Goal: Task Accomplishment & Management: Use online tool/utility

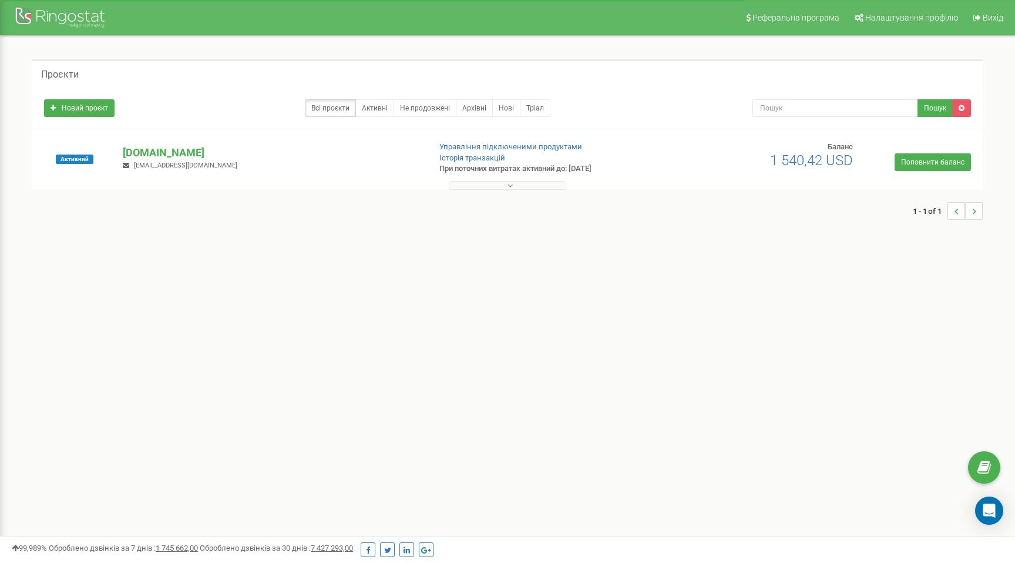
click at [534, 185] on button at bounding box center [508, 185] width 118 height 9
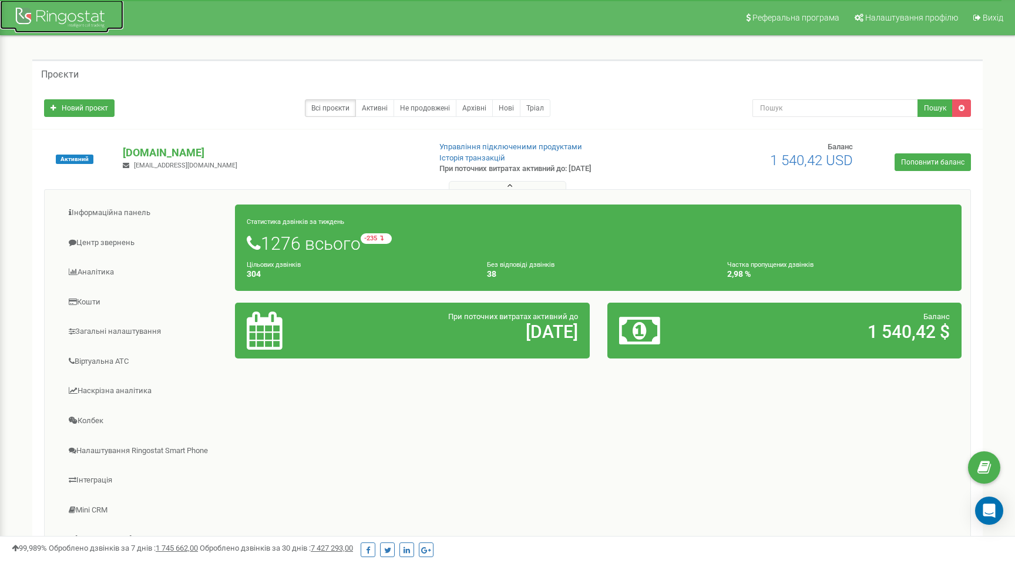
click at [82, 29] on div at bounding box center [62, 19] width 94 height 28
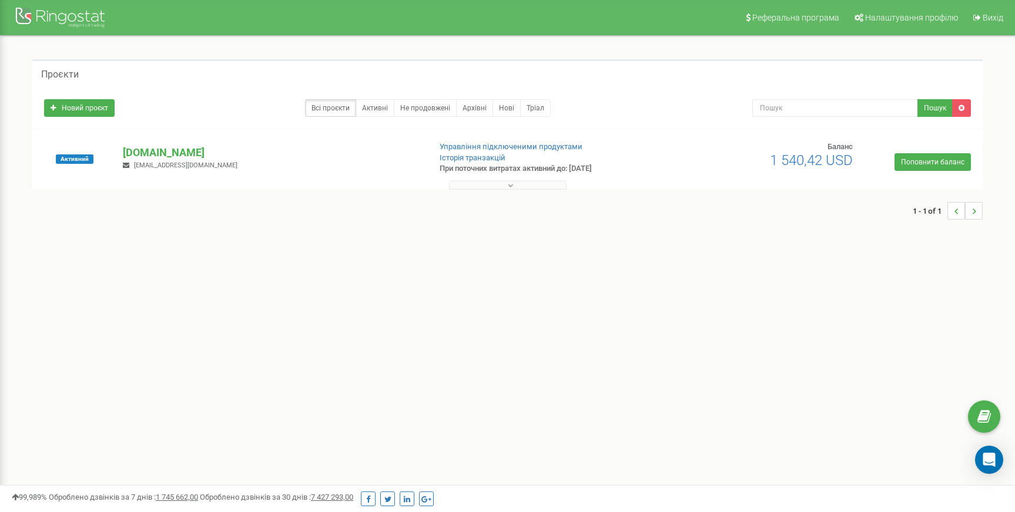
click at [511, 183] on icon at bounding box center [510, 186] width 5 height 8
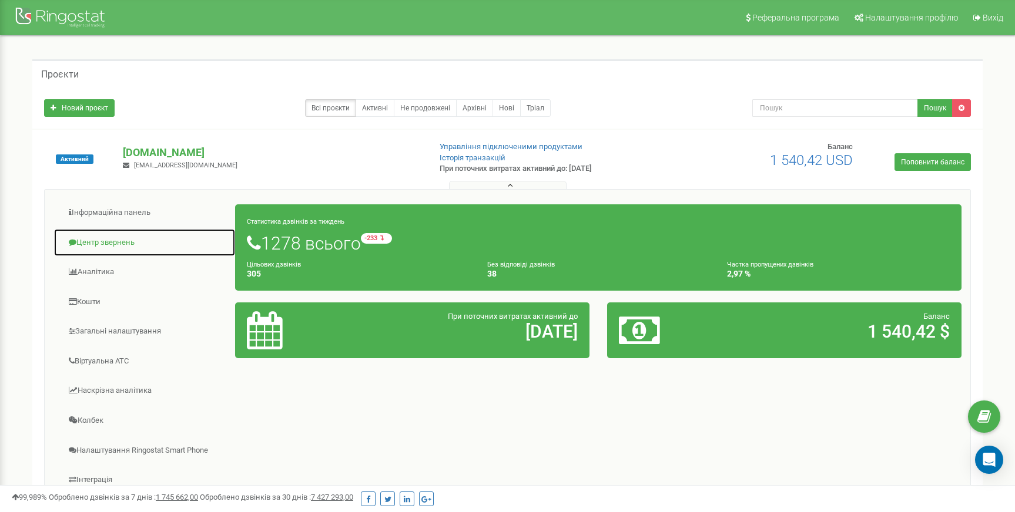
click at [117, 240] on link "Центр звернень" at bounding box center [144, 243] width 182 height 29
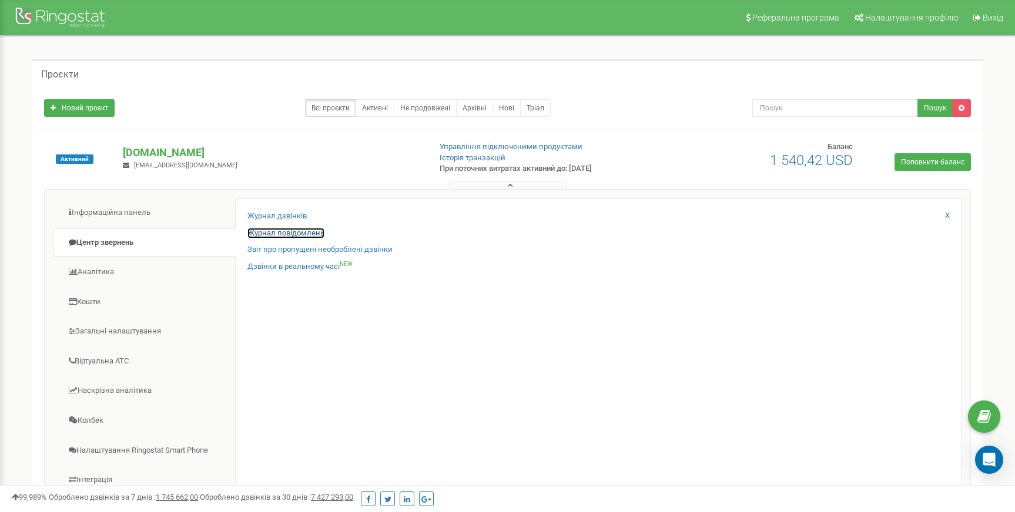
click at [295, 233] on link "Журнал повідомлень" at bounding box center [285, 233] width 77 height 11
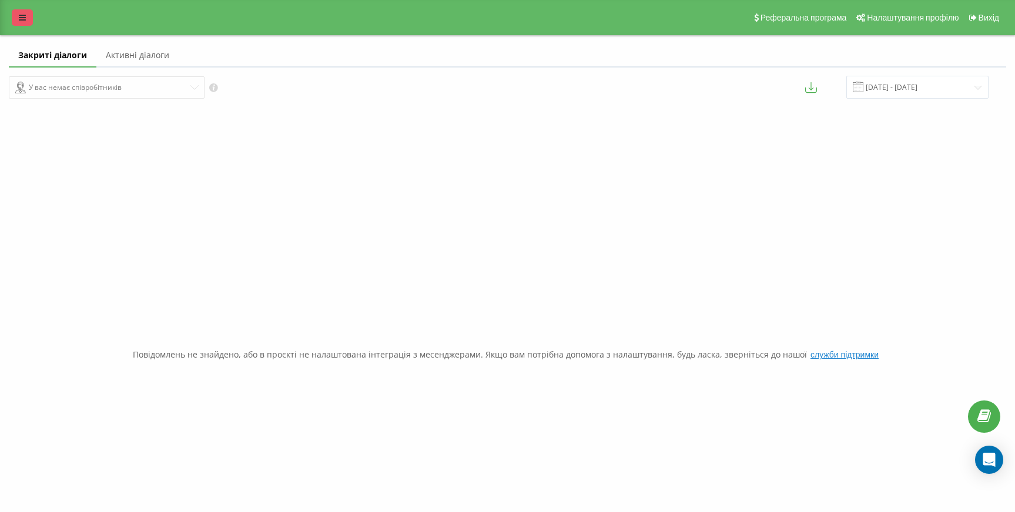
click at [25, 14] on link at bounding box center [22, 17] width 21 height 16
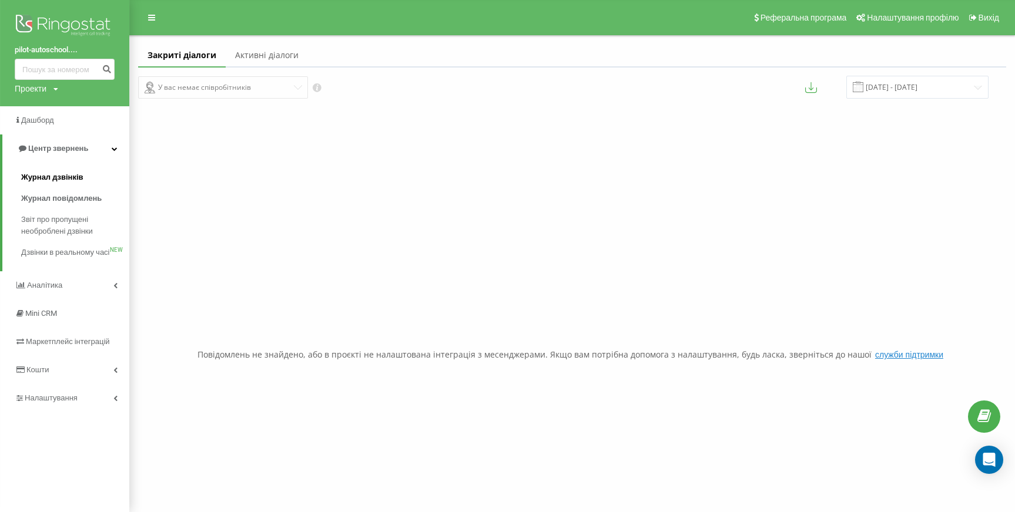
click at [89, 176] on link "Журнал дзвінків" at bounding box center [75, 177] width 108 height 21
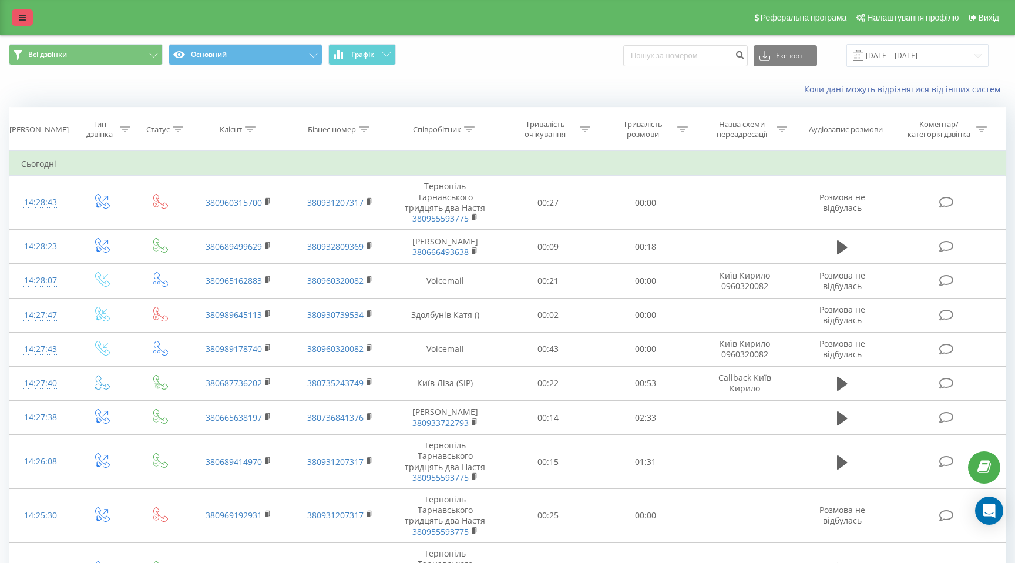
click at [26, 24] on link at bounding box center [22, 17] width 21 height 16
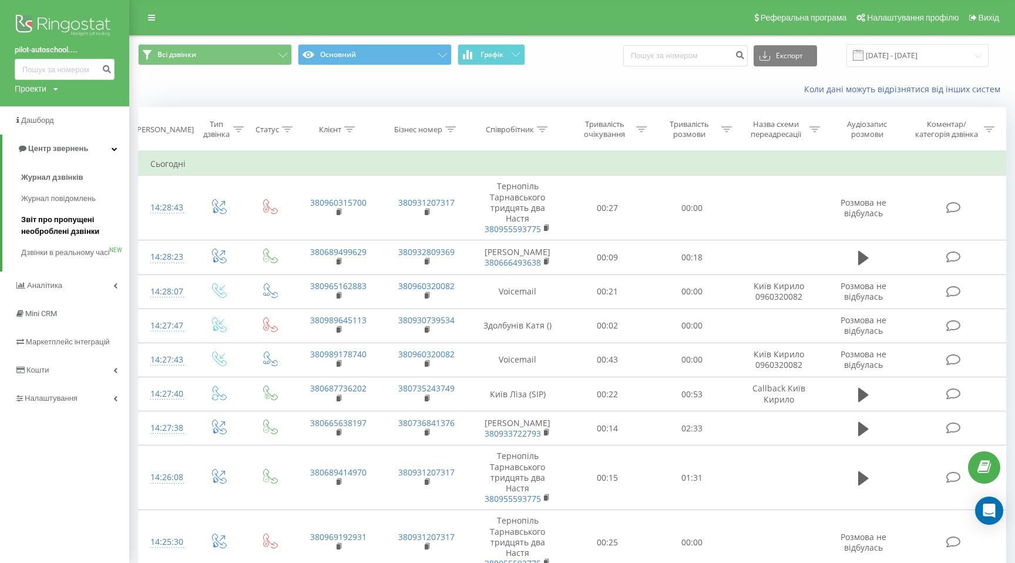
click at [84, 226] on span "Звіт про пропущені необроблені дзвінки" at bounding box center [72, 226] width 102 height 24
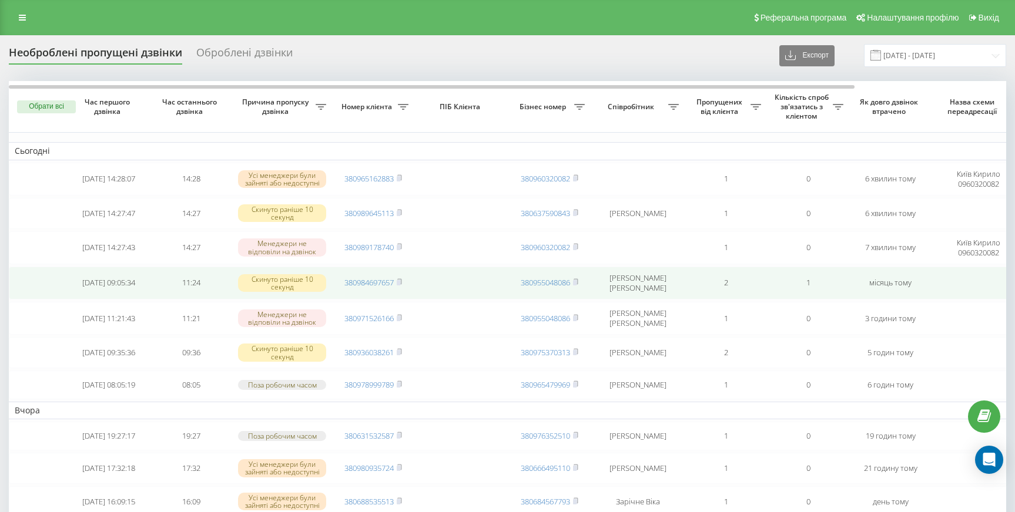
scroll to position [0, 178]
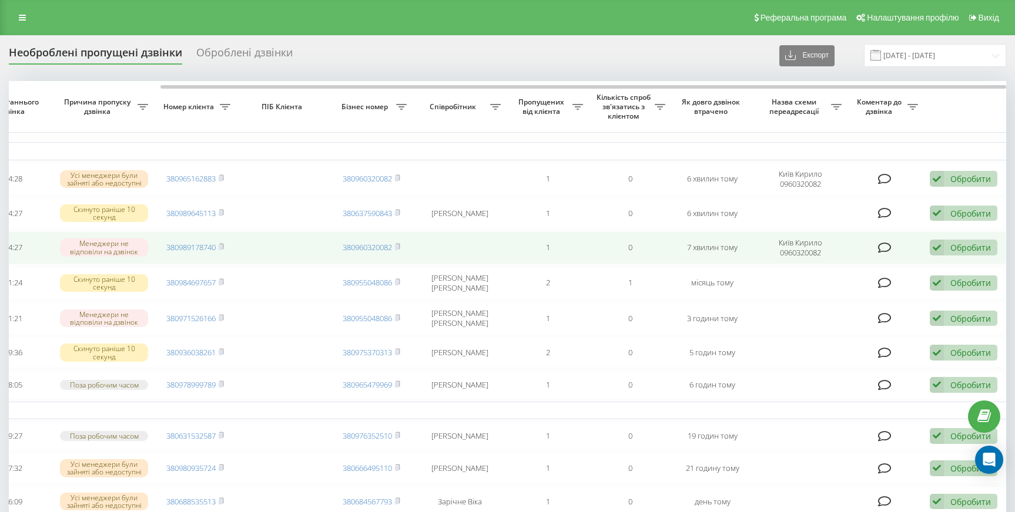
click at [964, 249] on div "Обробити" at bounding box center [970, 247] width 41 height 11
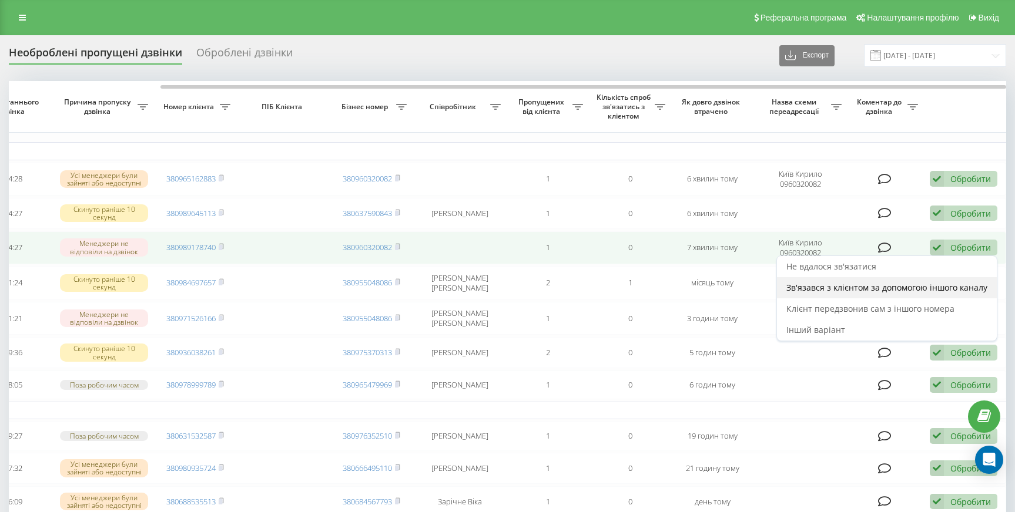
click at [922, 284] on span "Зв'язався з клієнтом за допомогою іншого каналу" at bounding box center [886, 287] width 201 height 11
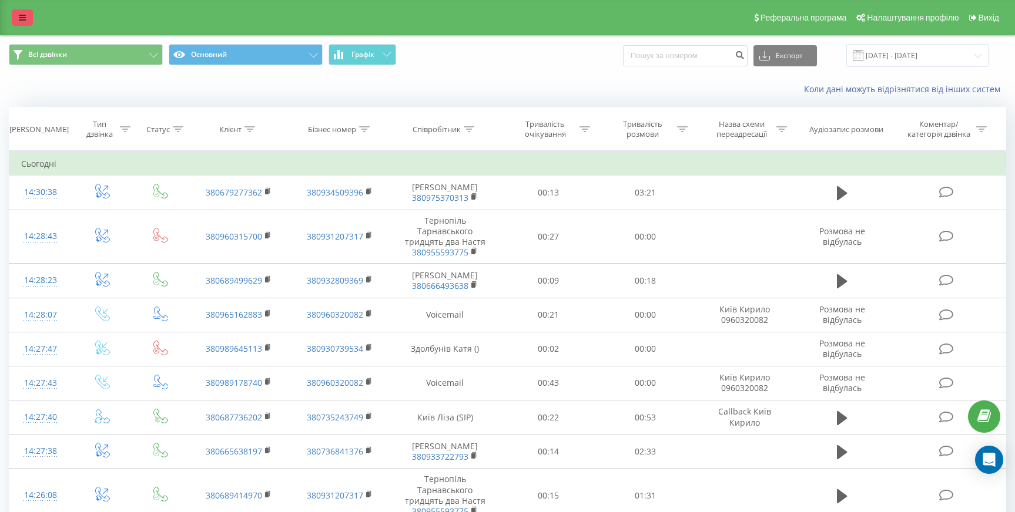
click at [15, 21] on link at bounding box center [22, 17] width 21 height 16
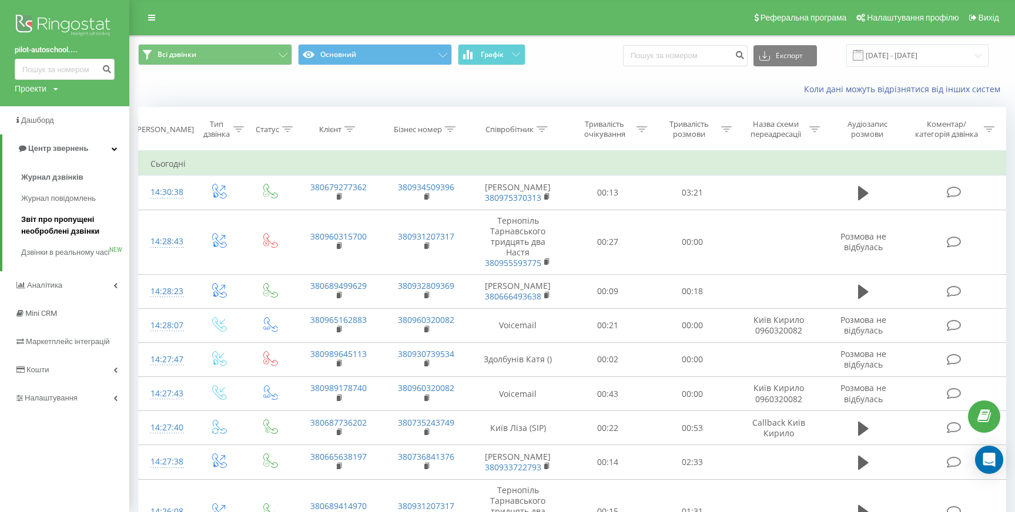
click at [79, 218] on span "Звіт про пропущені необроблені дзвінки" at bounding box center [72, 226] width 102 height 24
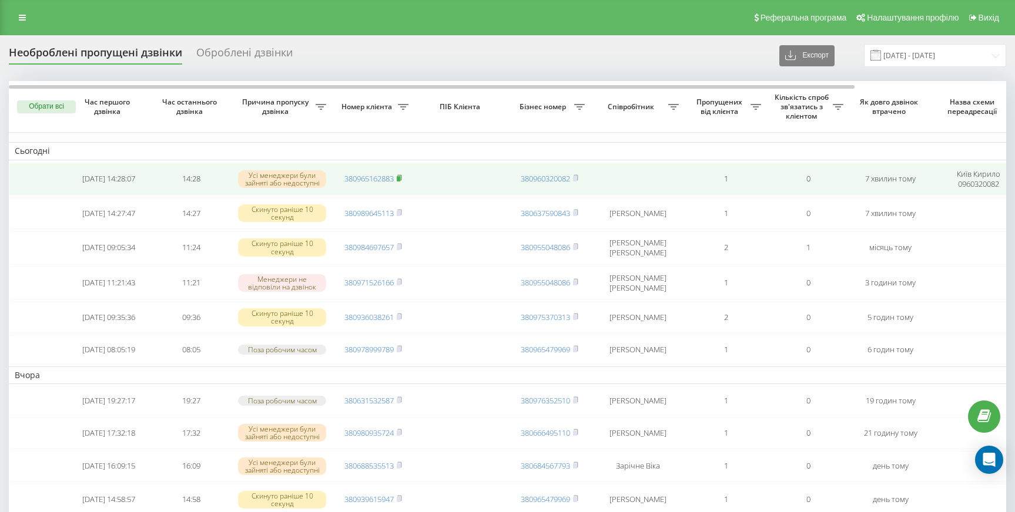
click at [400, 178] on rect at bounding box center [399, 178] width 4 height 5
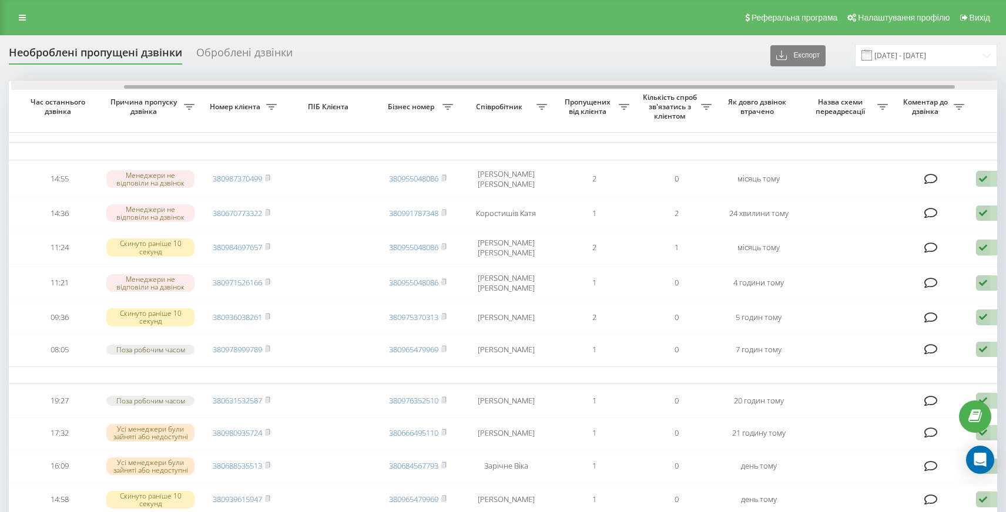
scroll to position [0, 134]
drag, startPoint x: 783, startPoint y: 86, endPoint x: 896, endPoint y: 96, distance: 113.3
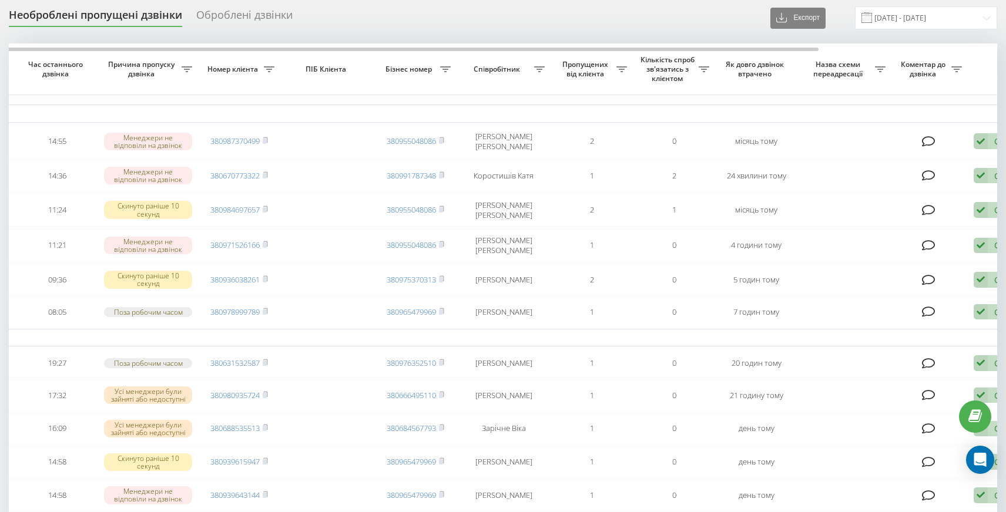
scroll to position [0, 0]
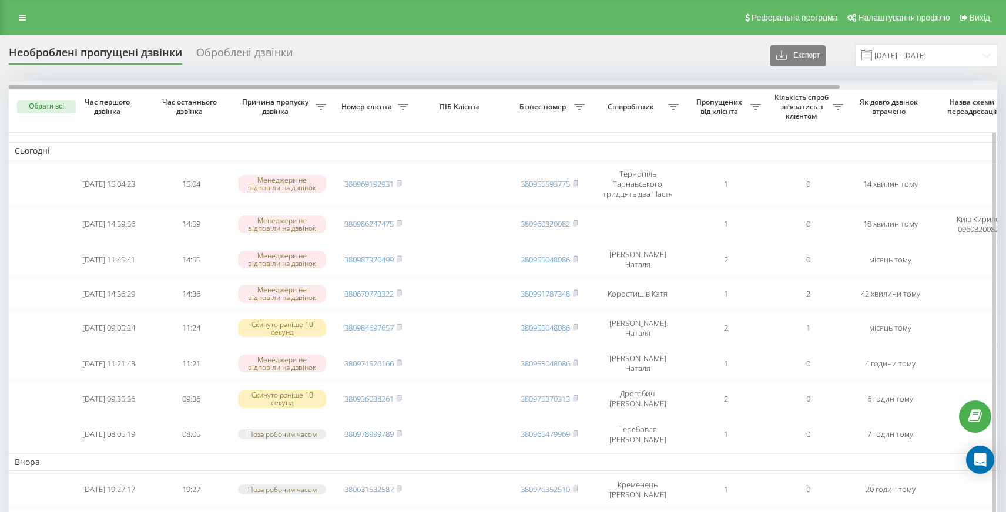
drag, startPoint x: 638, startPoint y: 85, endPoint x: 591, endPoint y: 92, distance: 47.5
click at [611, 88] on div at bounding box center [424, 87] width 831 height 4
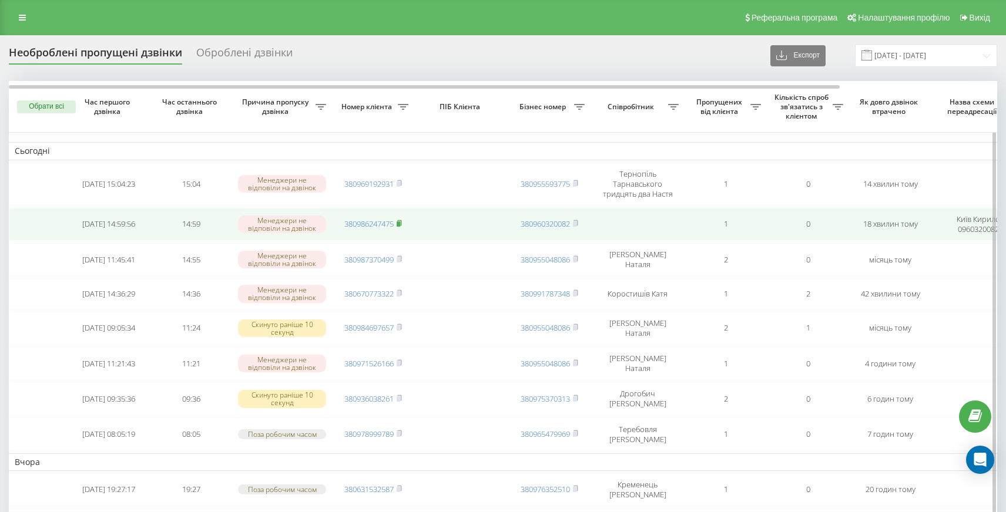
click at [401, 225] on icon at bounding box center [399, 223] width 5 height 7
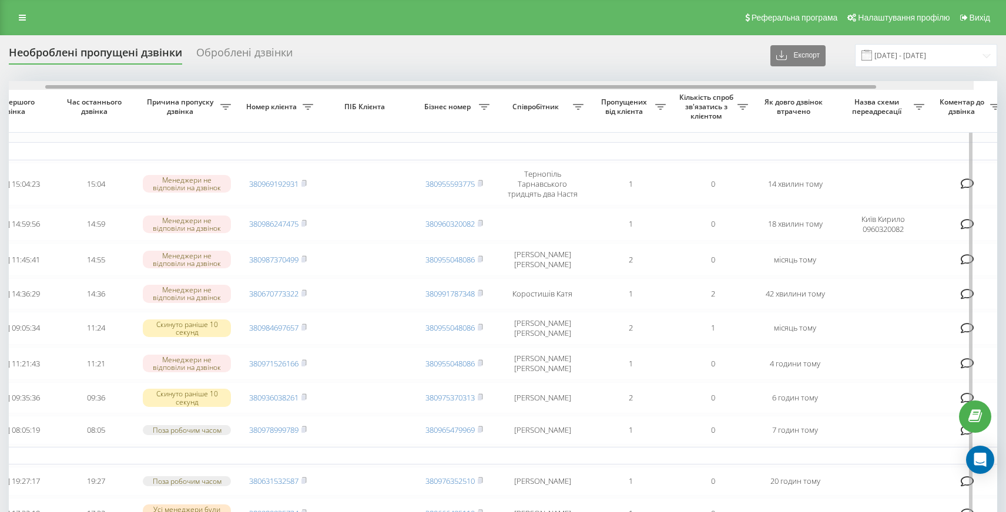
scroll to position [0, 140]
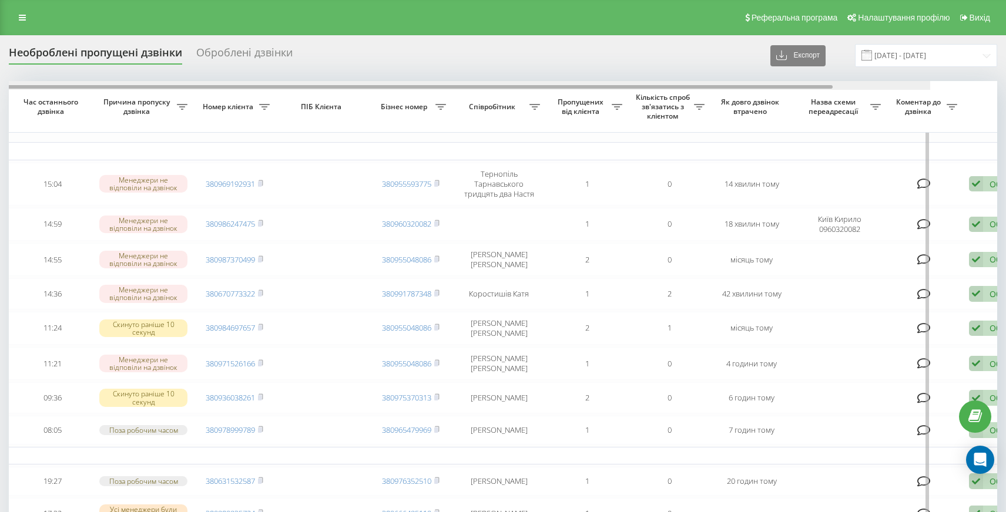
drag, startPoint x: 630, startPoint y: 86, endPoint x: 746, endPoint y: 86, distance: 116.4
click at [747, 86] on div at bounding box center [417, 87] width 831 height 4
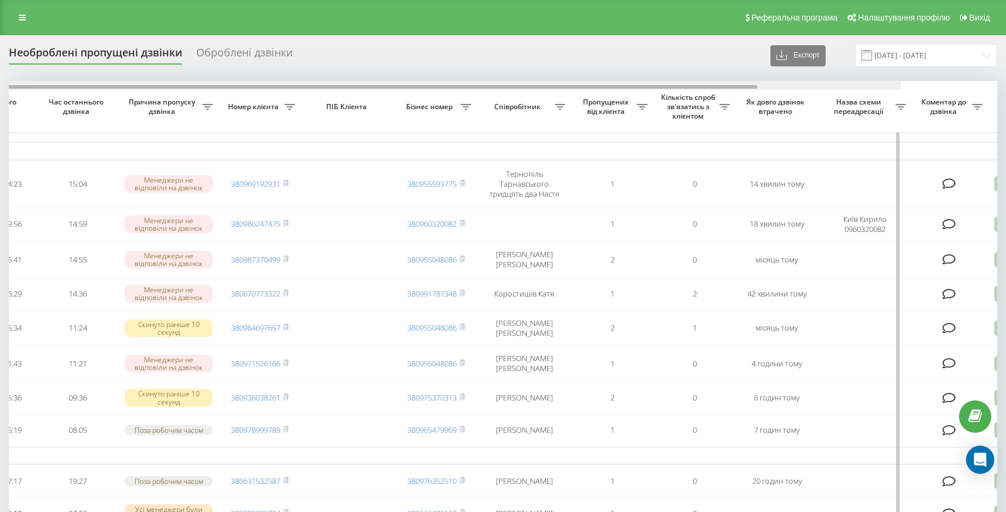
scroll to position [0, 0]
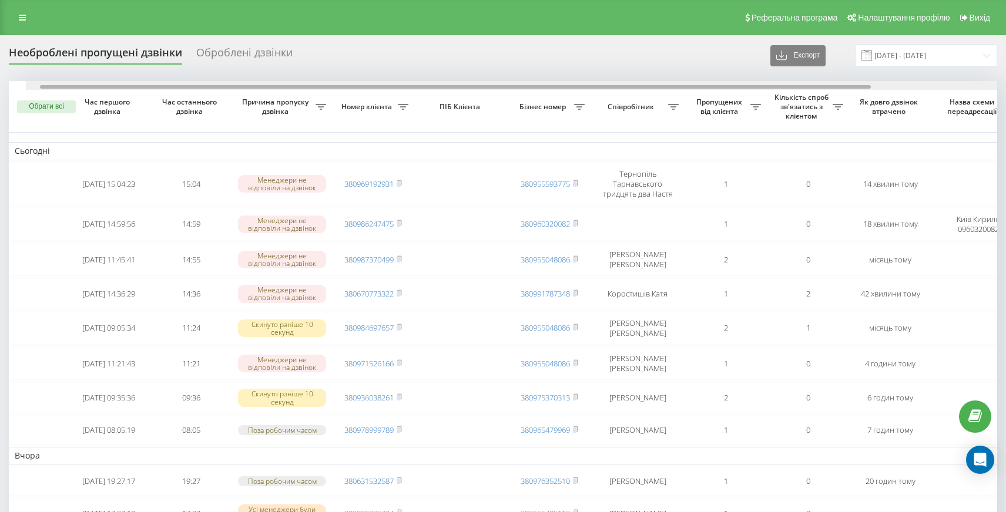
drag, startPoint x: 658, startPoint y: 85, endPoint x: 498, endPoint y: 93, distance: 159.5
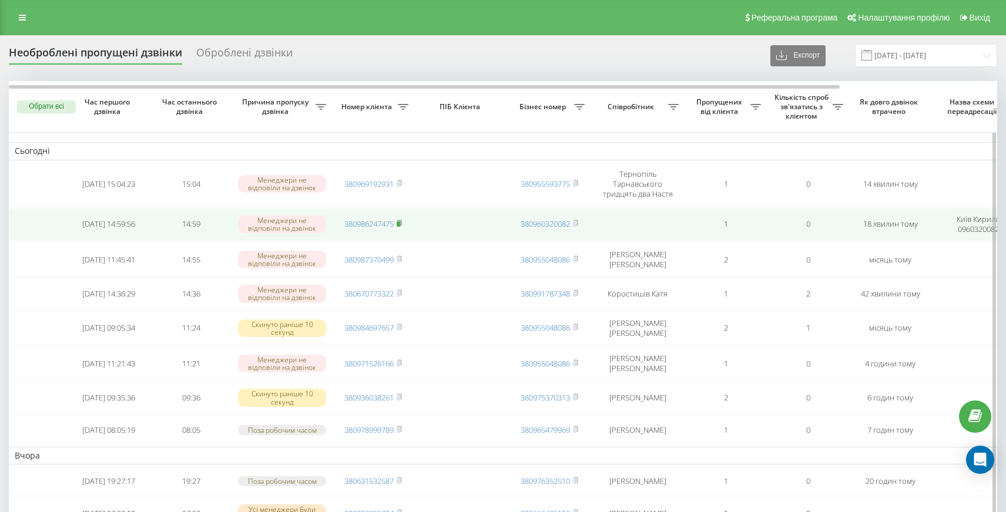
click at [401, 222] on icon at bounding box center [399, 222] width 4 height 5
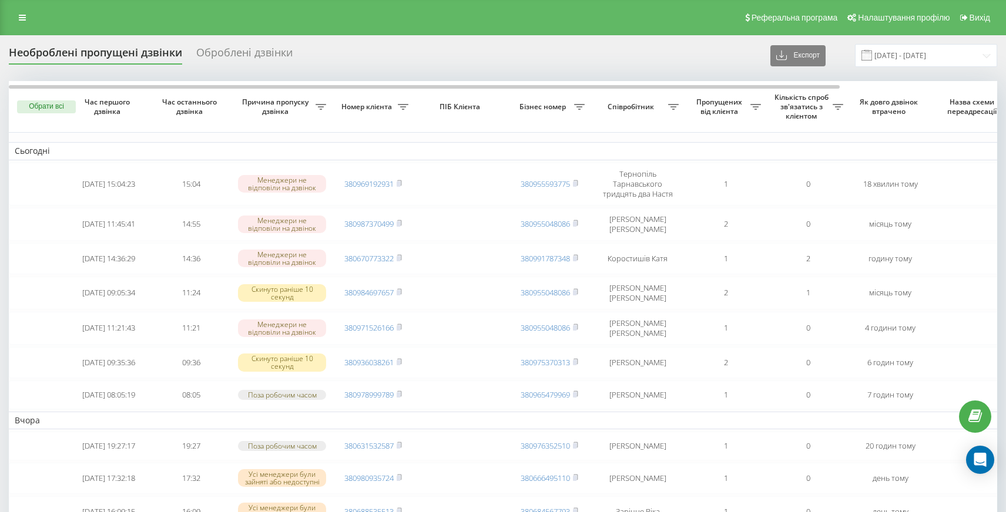
click at [33, 21] on div "Реферальна програма Налаштування профілю Вихід" at bounding box center [503, 17] width 1006 height 35
click at [22, 21] on icon at bounding box center [22, 18] width 7 height 8
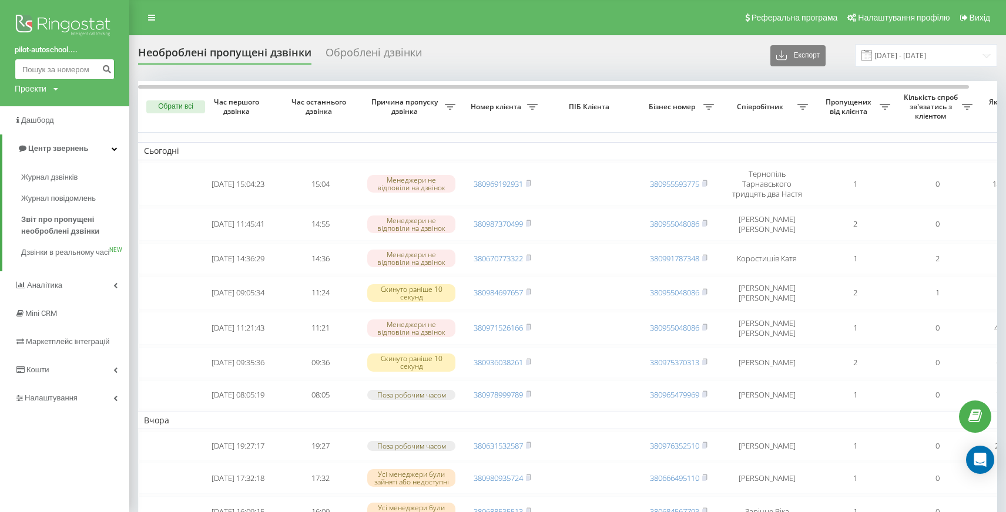
click at [53, 70] on input at bounding box center [65, 69] width 100 height 21
paste input "380 (98) 526-55-19"
click at [78, 69] on input "380 (98) 526-55-19" at bounding box center [65, 69] width 100 height 21
type input "380985265519"
click at [109, 66] on icon "submit" at bounding box center [107, 67] width 10 height 7
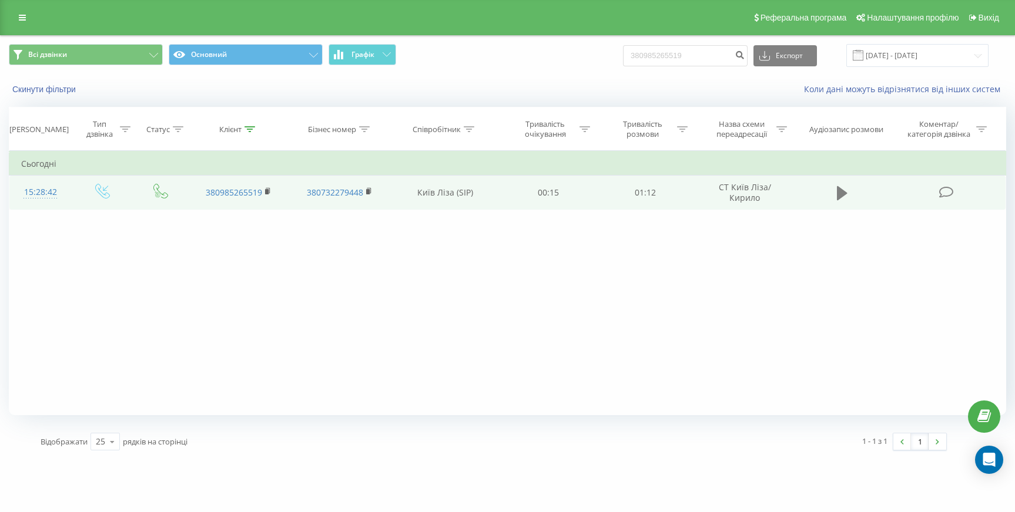
click at [846, 189] on icon at bounding box center [842, 193] width 11 height 16
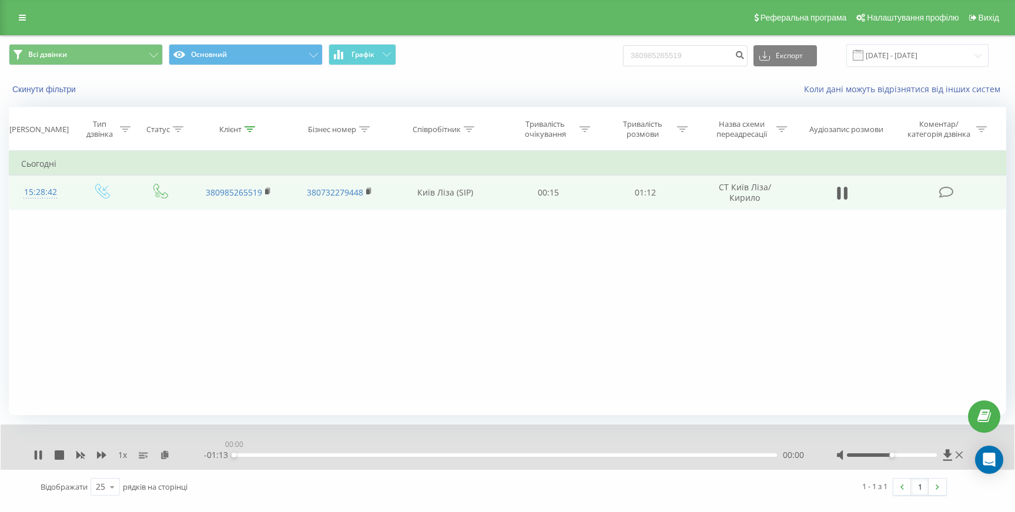
click at [259, 456] on div "00:00" at bounding box center [505, 456] width 543 height 4
click at [41, 458] on icon at bounding box center [40, 455] width 2 height 9
click at [21, 19] on icon at bounding box center [22, 18] width 7 height 8
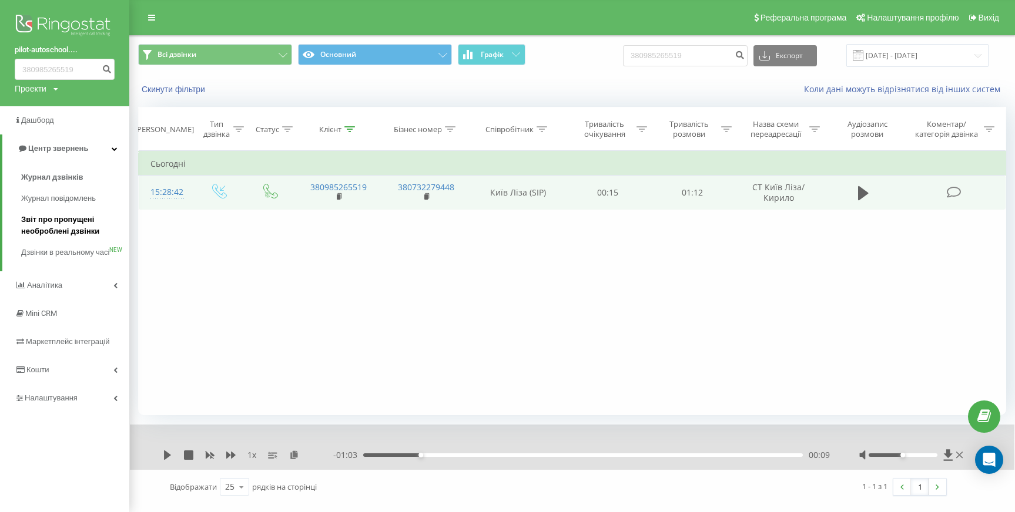
click at [58, 223] on span "Звіт про пропущені необроблені дзвінки" at bounding box center [72, 226] width 102 height 24
click at [78, 222] on span "Звіт про пропущені необроблені дзвінки" at bounding box center [72, 226] width 102 height 24
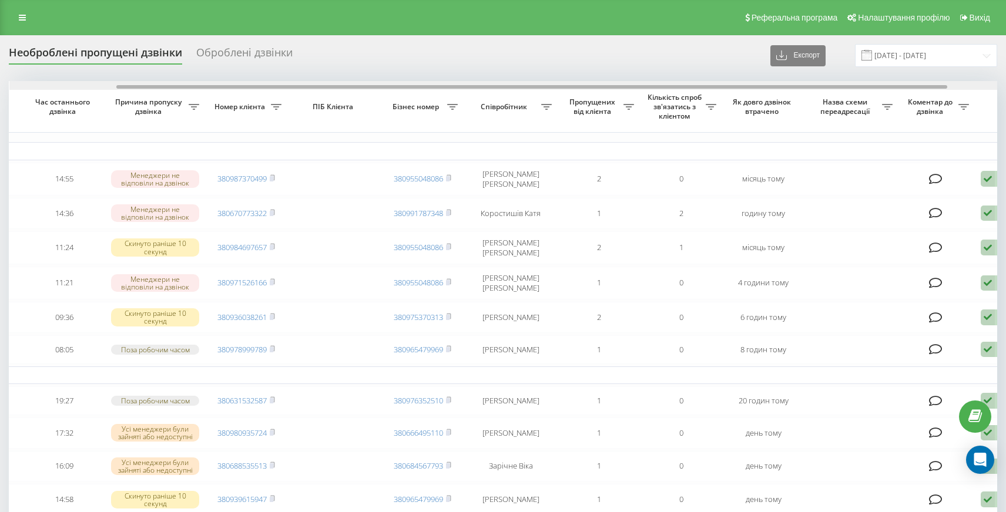
scroll to position [0, 128]
drag, startPoint x: 581, startPoint y: 86, endPoint x: 689, endPoint y: 93, distance: 107.7
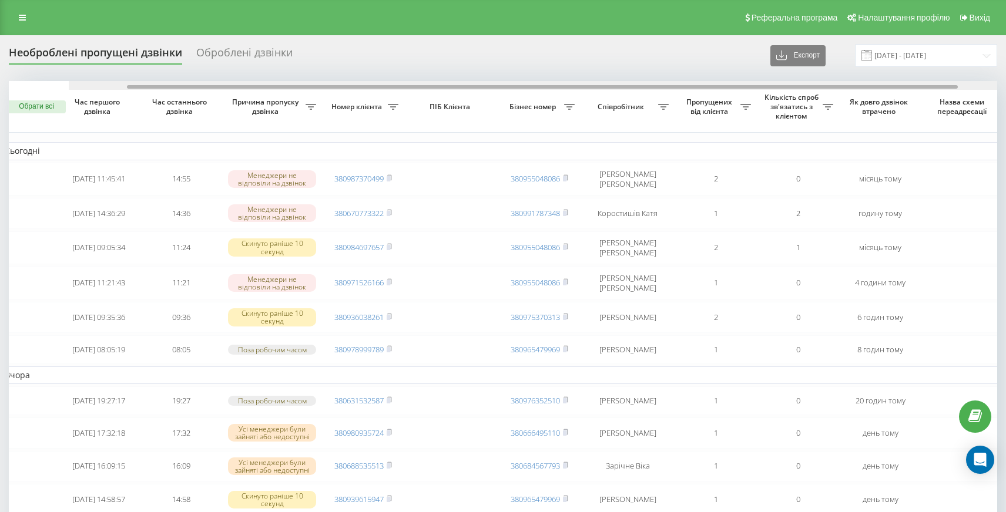
scroll to position [0, 0]
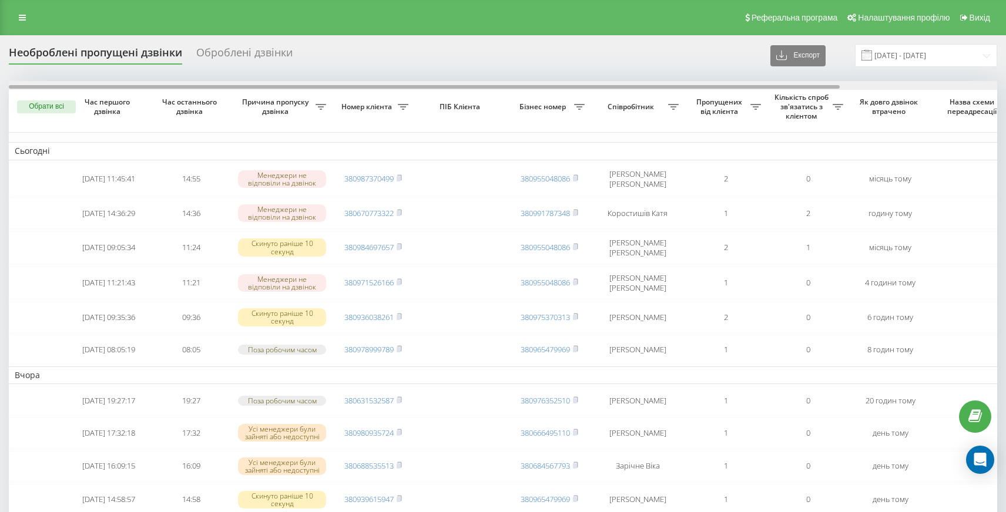
drag, startPoint x: 377, startPoint y: 86, endPoint x: 226, endPoint y: 73, distance: 151.5
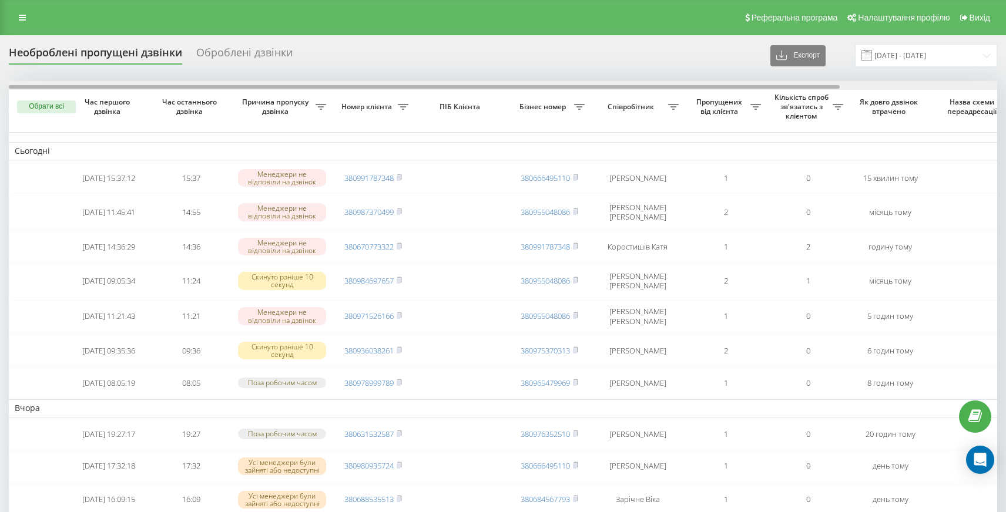
scroll to position [0, 187]
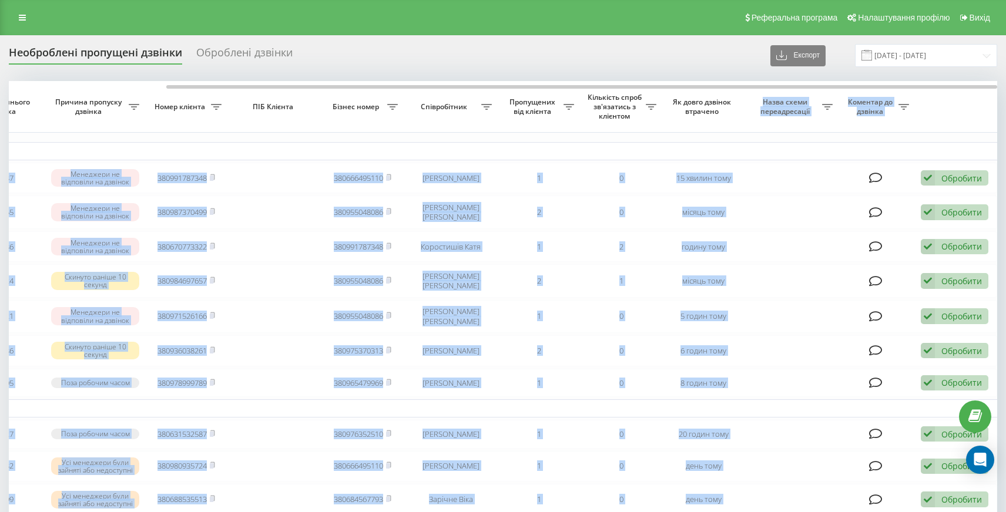
drag, startPoint x: 706, startPoint y: 85, endPoint x: 813, endPoint y: 92, distance: 107.2
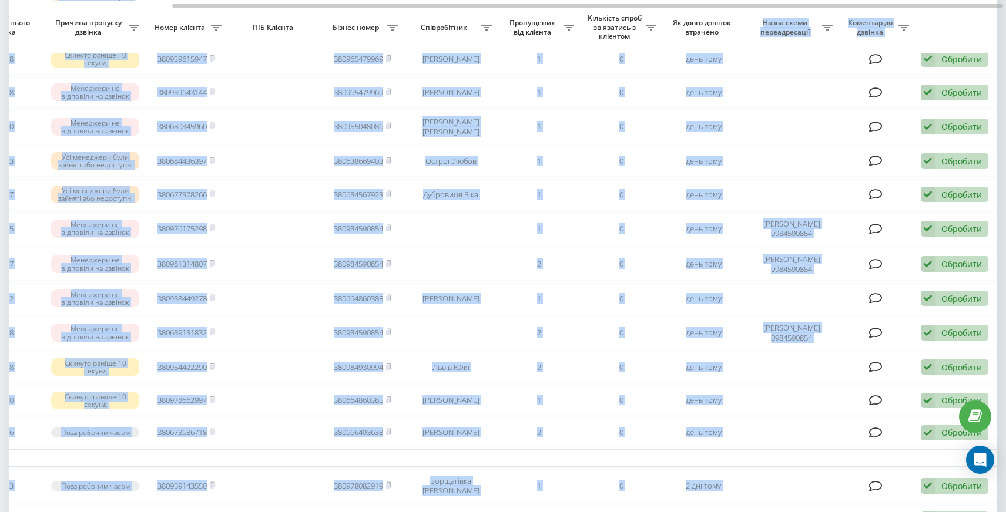
scroll to position [0, 0]
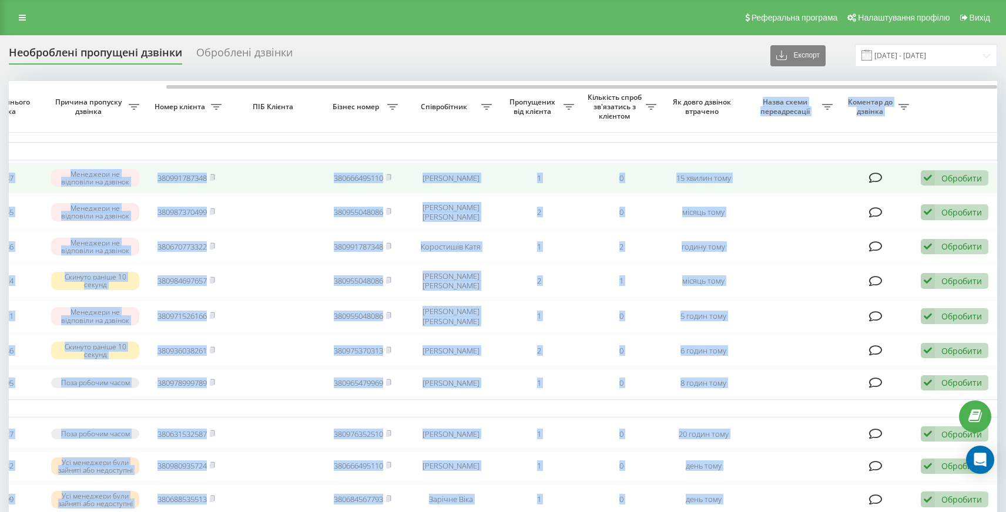
click at [260, 186] on td at bounding box center [274, 178] width 94 height 31
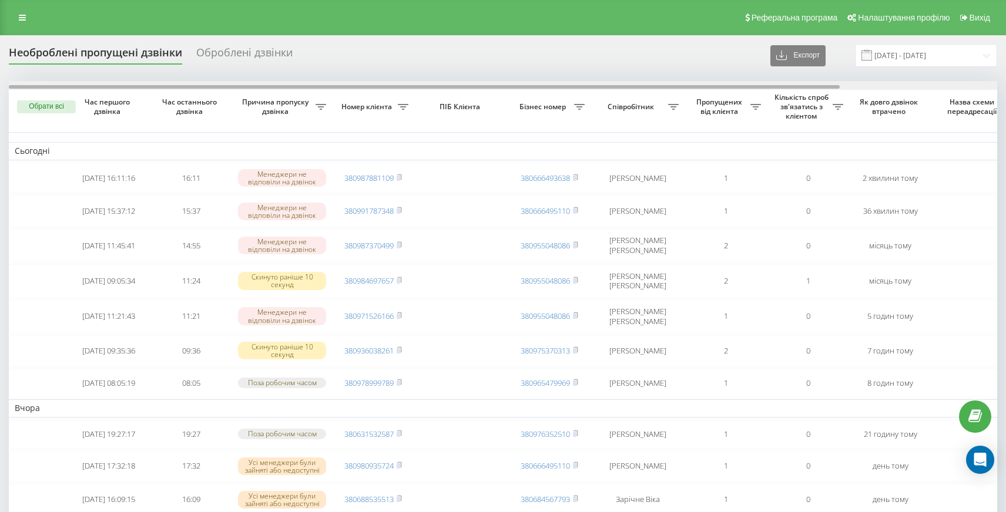
scroll to position [0, 187]
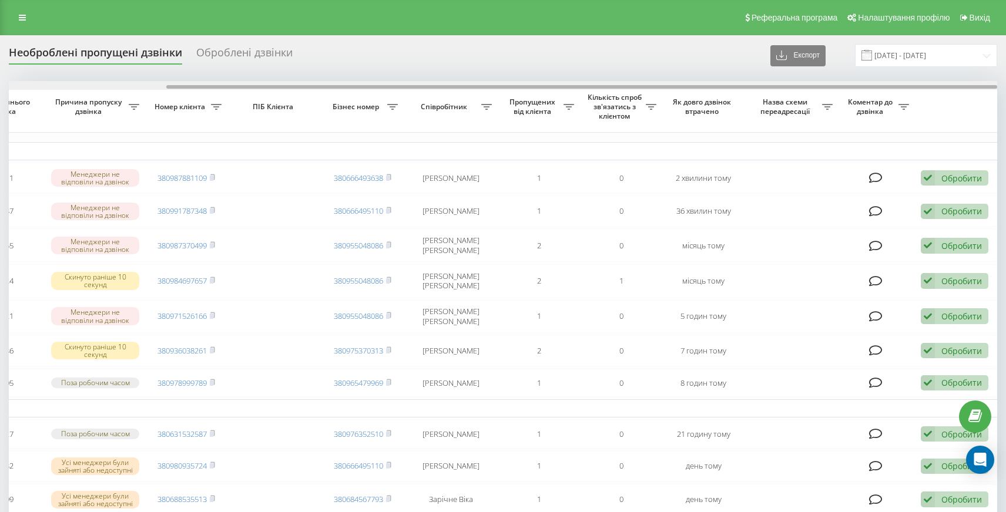
drag, startPoint x: 741, startPoint y: 85, endPoint x: 829, endPoint y: 88, distance: 87.6
click at [830, 88] on div at bounding box center [503, 85] width 988 height 9
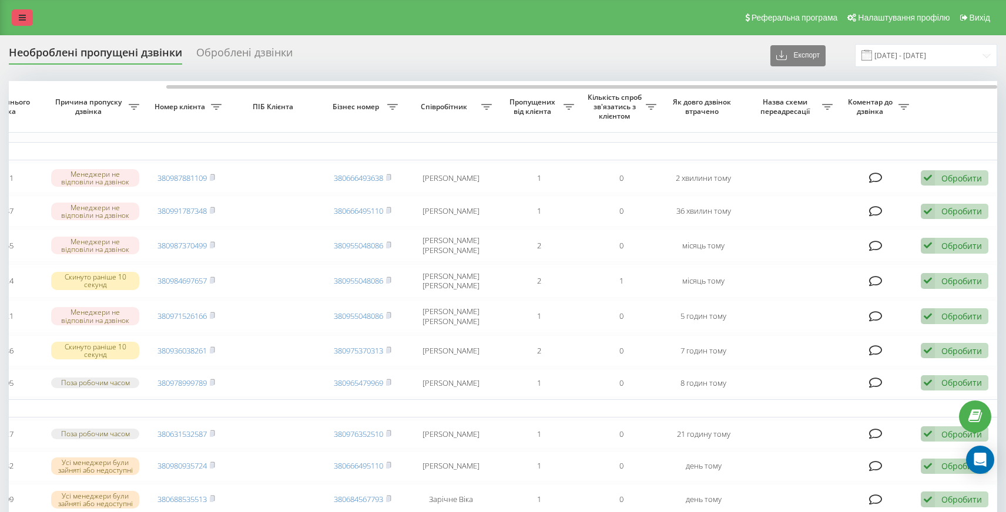
click at [25, 22] on icon at bounding box center [22, 18] width 7 height 8
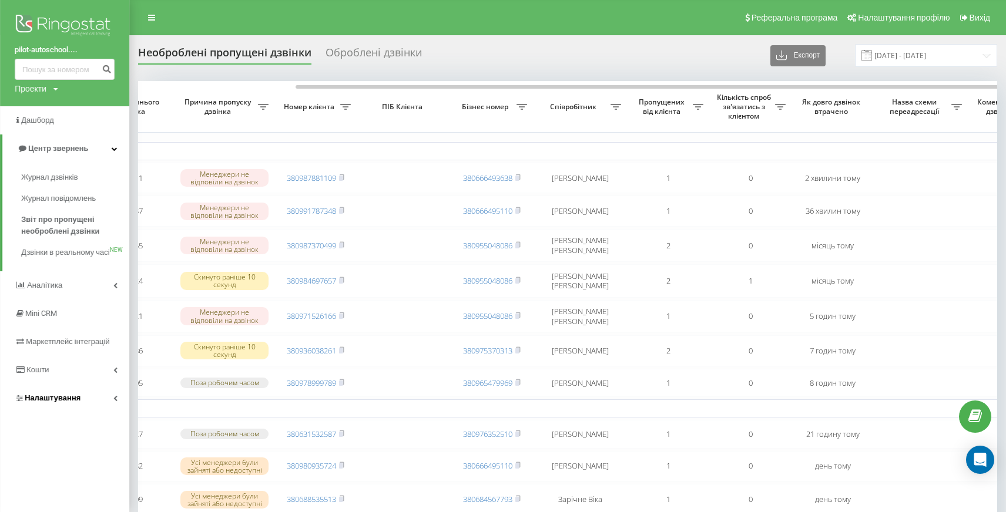
click at [117, 401] on icon at bounding box center [115, 399] width 4 height 6
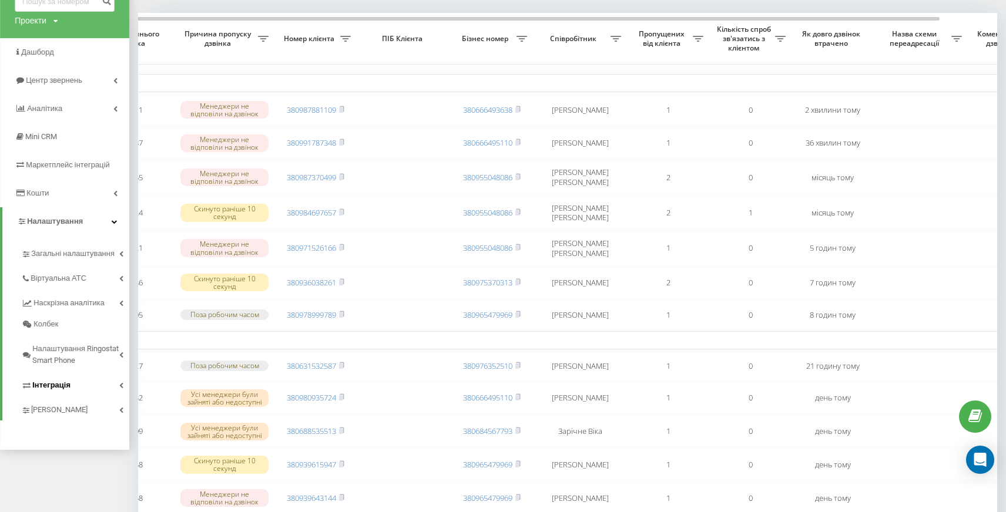
scroll to position [0, 0]
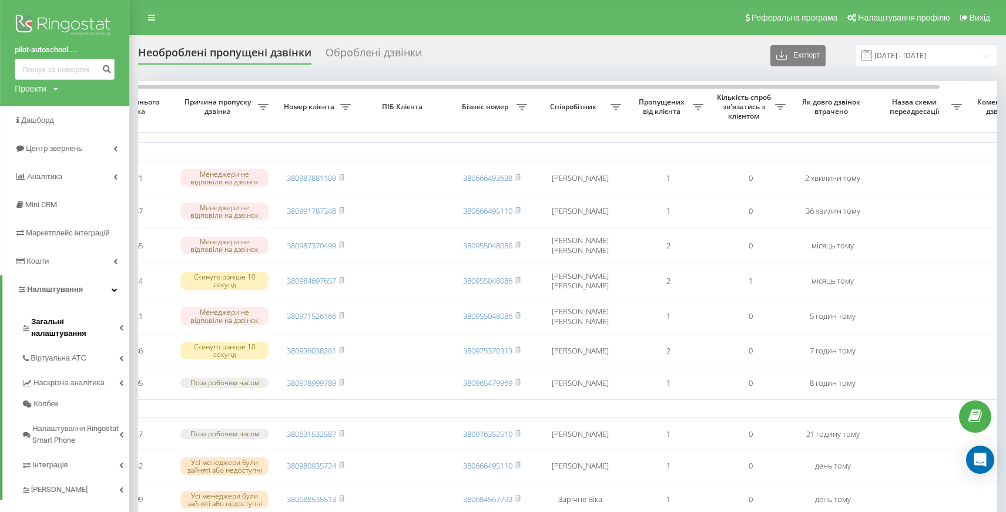
click at [85, 321] on span "Загальні налаштування" at bounding box center [75, 328] width 88 height 24
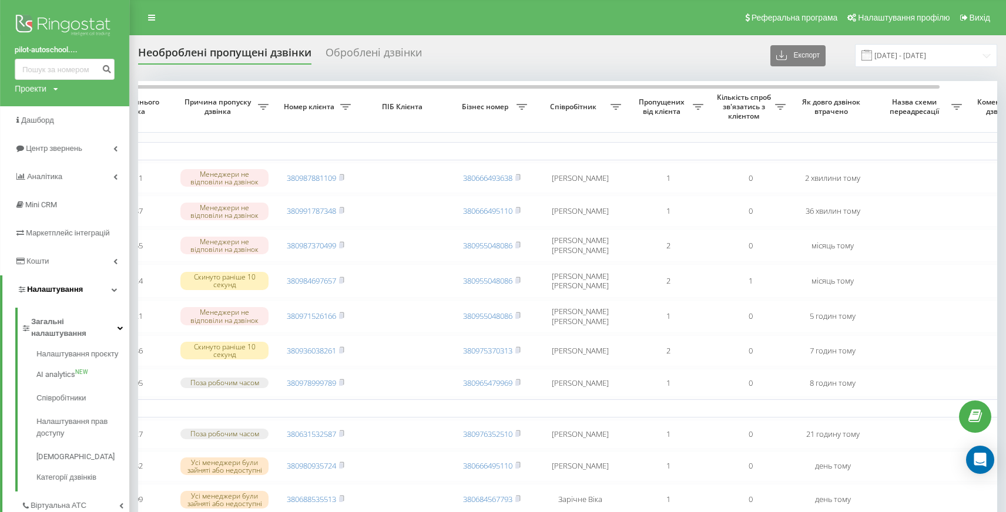
click at [74, 292] on span "Налаштування" at bounding box center [55, 289] width 56 height 9
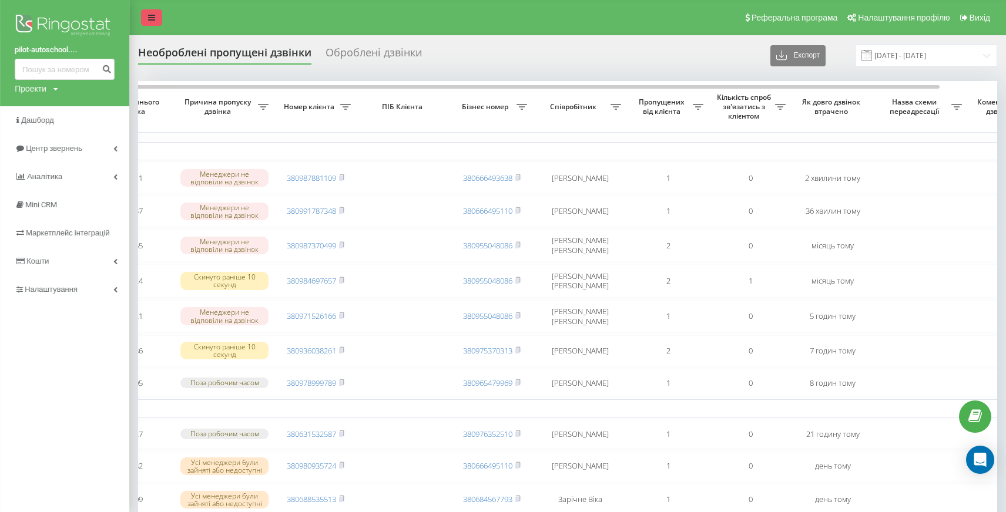
click at [149, 20] on icon at bounding box center [151, 18] width 7 height 8
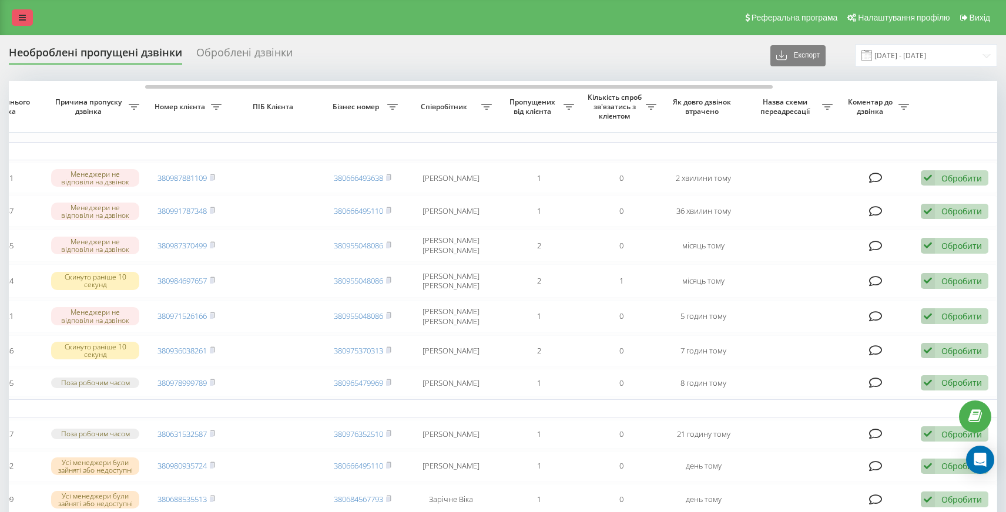
click at [17, 18] on link at bounding box center [22, 17] width 21 height 16
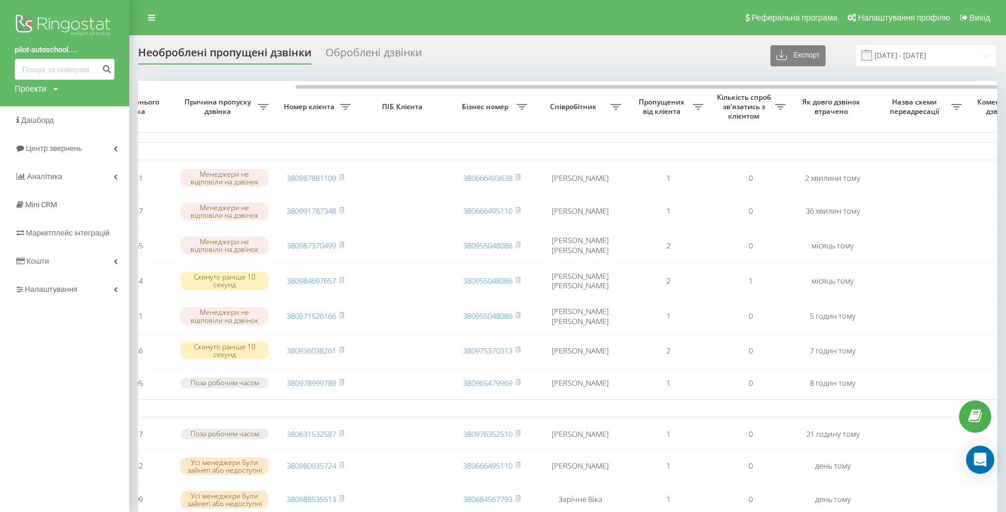
click at [81, 26] on img at bounding box center [65, 26] width 100 height 29
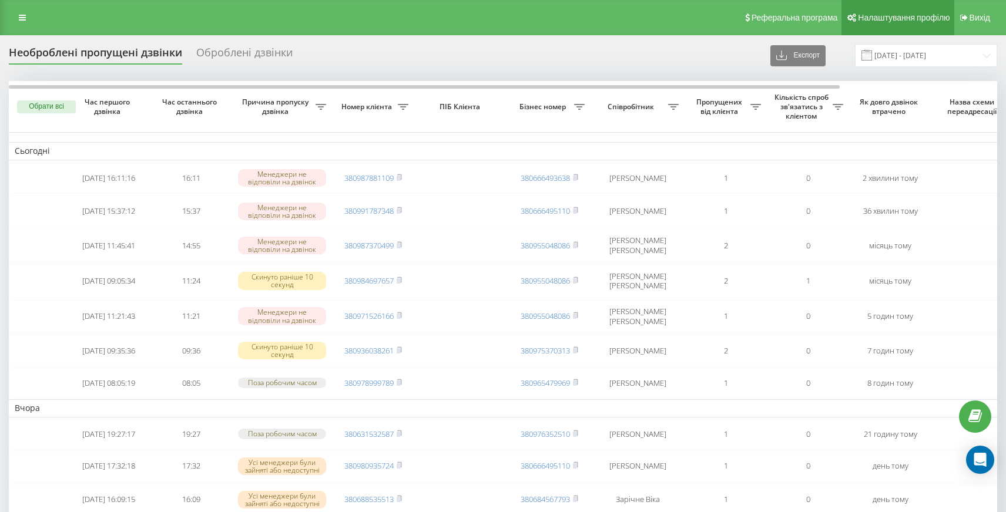
click at [879, 21] on span "Налаштування профілю" at bounding box center [904, 17] width 92 height 9
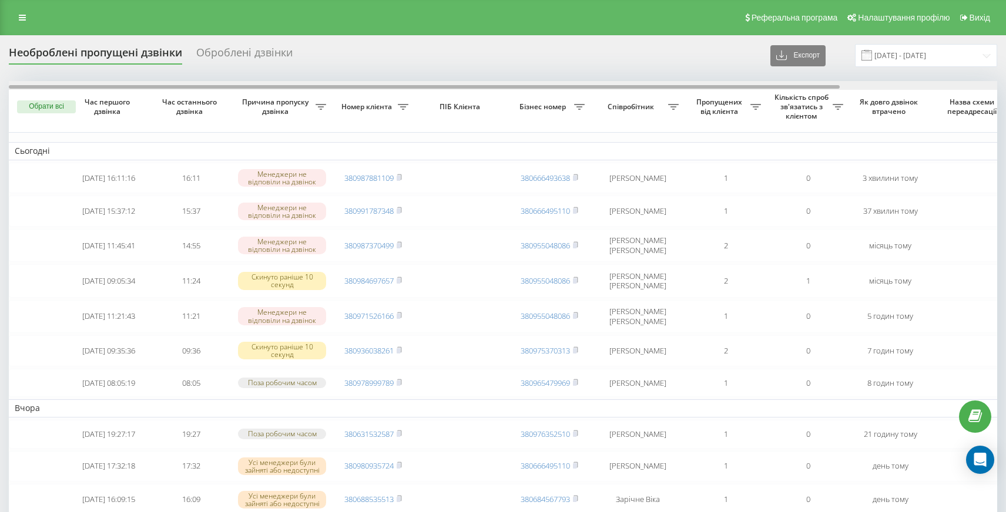
drag, startPoint x: 527, startPoint y: 87, endPoint x: 254, endPoint y: 58, distance: 274.3
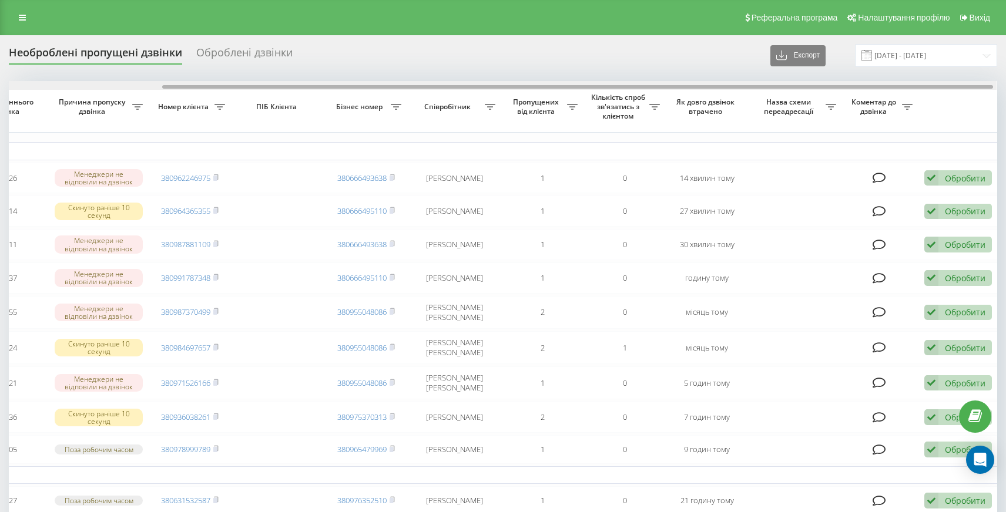
scroll to position [0, 184]
drag, startPoint x: 616, startPoint y: 85, endPoint x: 771, endPoint y: 85, distance: 155.1
click at [771, 85] on div at bounding box center [503, 85] width 988 height 9
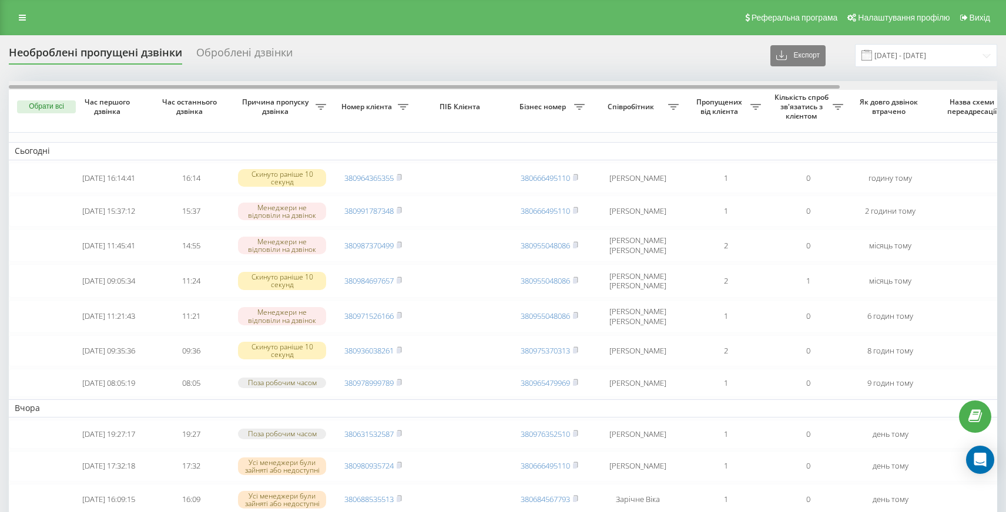
scroll to position [0, 187]
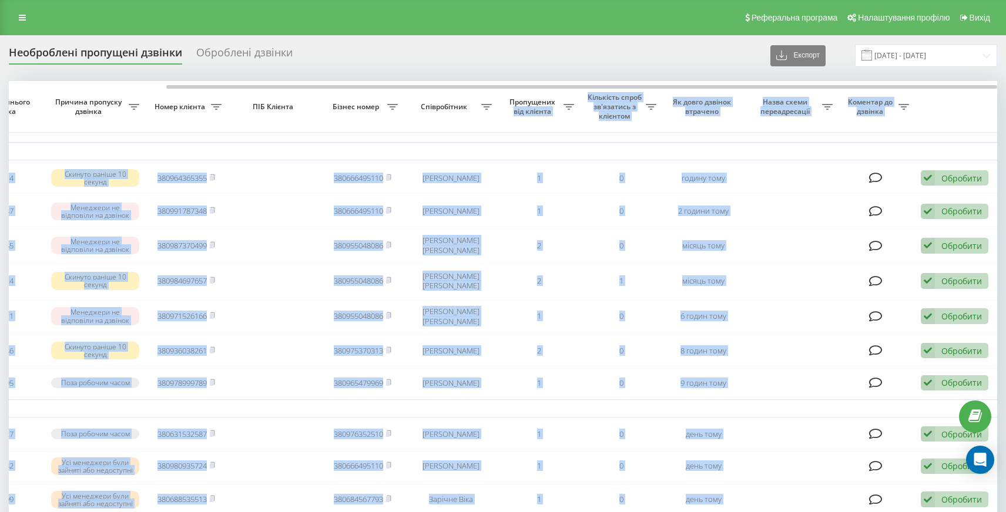
drag, startPoint x: 448, startPoint y: 88, endPoint x: 554, endPoint y: 100, distance: 105.9
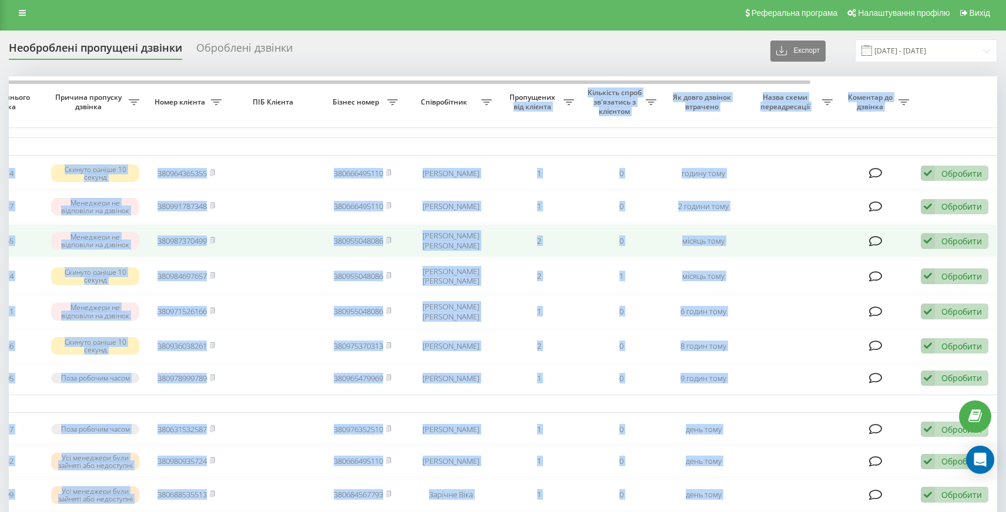
scroll to position [0, 0]
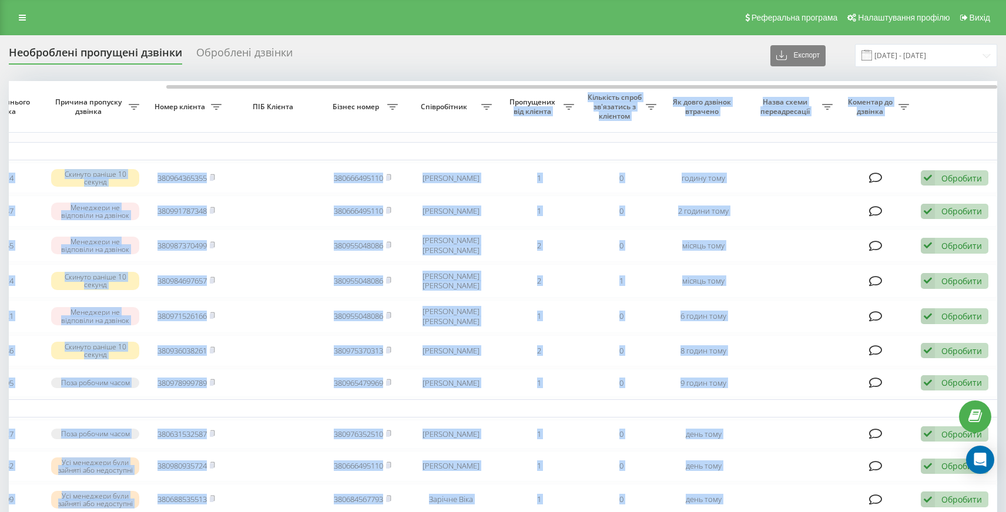
click at [316, 146] on td "Сьогодні" at bounding box center [409, 151] width 1175 height 18
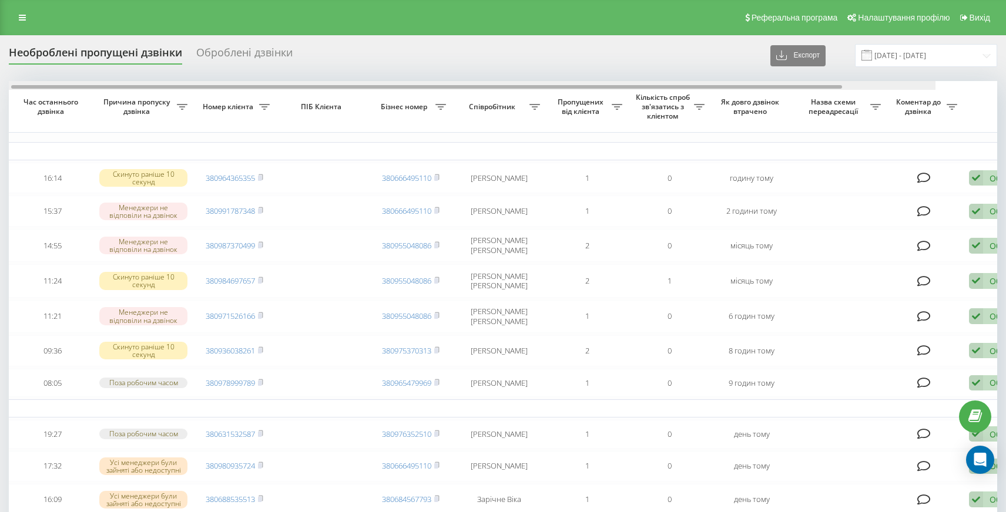
drag, startPoint x: 398, startPoint y: 87, endPoint x: 521, endPoint y: 93, distance: 123.0
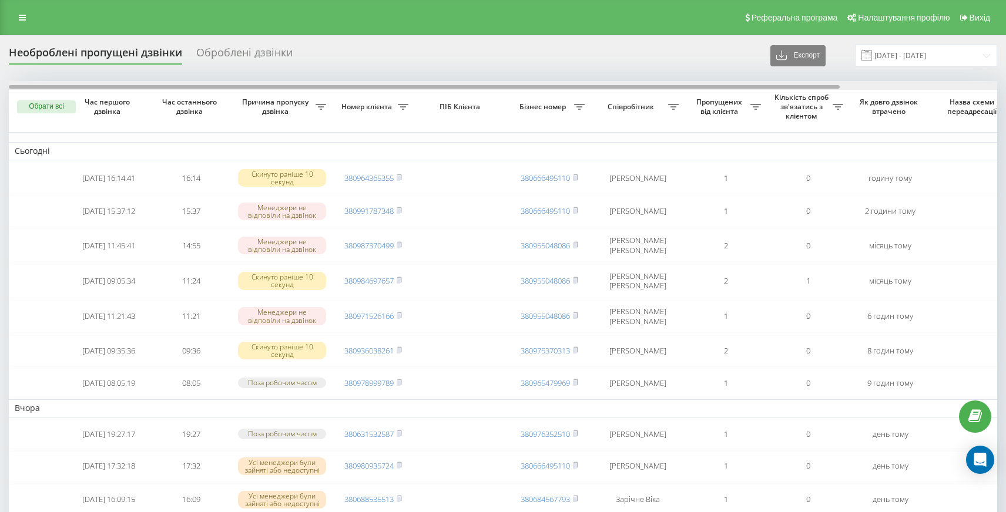
drag, startPoint x: 313, startPoint y: 87, endPoint x: 68, endPoint y: 95, distance: 245.2
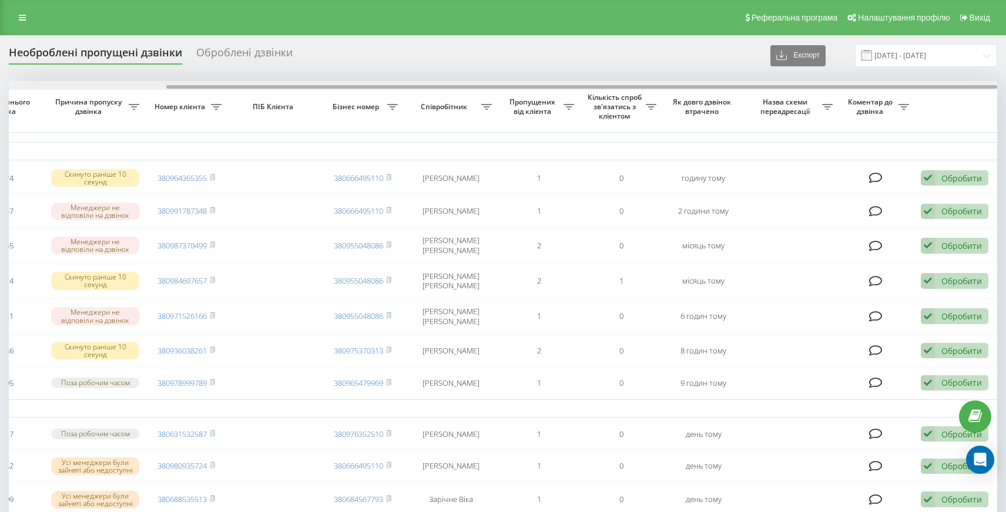
drag, startPoint x: 406, startPoint y: 89, endPoint x: 499, endPoint y: 88, distance: 92.9
click at [499, 88] on div at bounding box center [503, 85] width 988 height 9
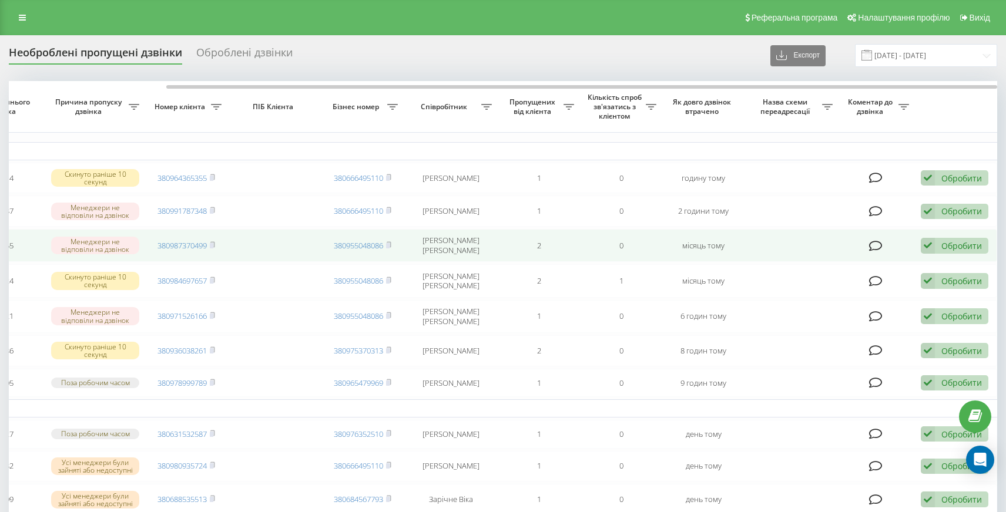
scroll to position [0, 178]
